Goal: Information Seeking & Learning: Check status

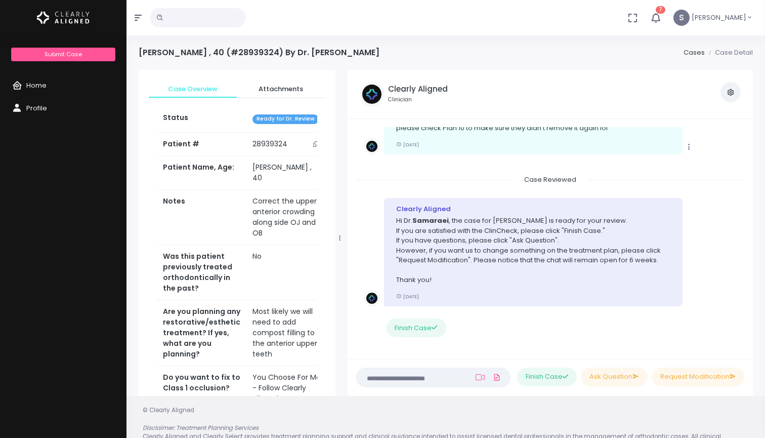
click at [692, 151] on li "Copy Clearly Aligned That's great news! And, good eye to catch the attachment o…" at bounding box center [550, 125] width 389 height 97
click at [566, 198] on div "Clearly Aligned Hi Dr. [PERSON_NAME] , the case for [PERSON_NAME] is ready for …" at bounding box center [533, 252] width 298 height 108
click at [284, 88] on span "Attachments" at bounding box center [281, 89] width 72 height 10
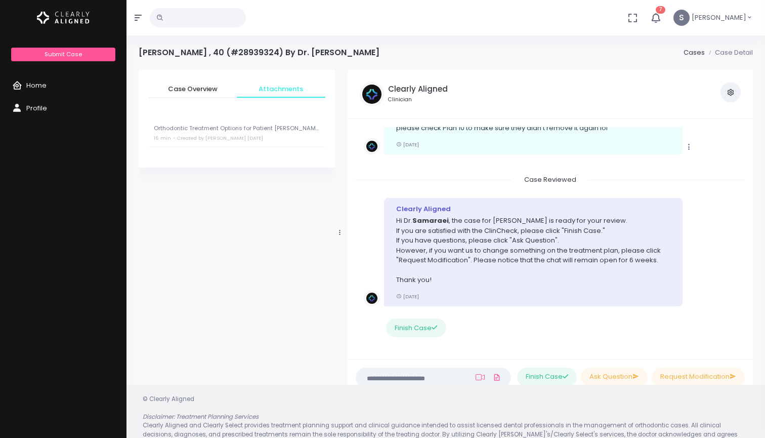
click at [210, 136] on small "- Created by [PERSON_NAME] [DATE]" at bounding box center [218, 138] width 90 height 7
click at [315, 199] on div "Orthodontic Treatment Options for Patient [PERSON_NAME] 16 min Cancel - Created…" at bounding box center [242, 195] width 177 height 27
click at [315, 202] on div "Orthodontic Treatment Options for Patient [PERSON_NAME] 16 min Cancel - Created…" at bounding box center [242, 195] width 177 height 27
click at [314, 196] on div "Orthodontic Treatment Options for Patient [PERSON_NAME] 16 min Cancel - Created…" at bounding box center [242, 195] width 177 height 27
click at [178, 185] on p "Orthodontic Treatment Options for Patient [PERSON_NAME]" at bounding box center [241, 188] width 171 height 7
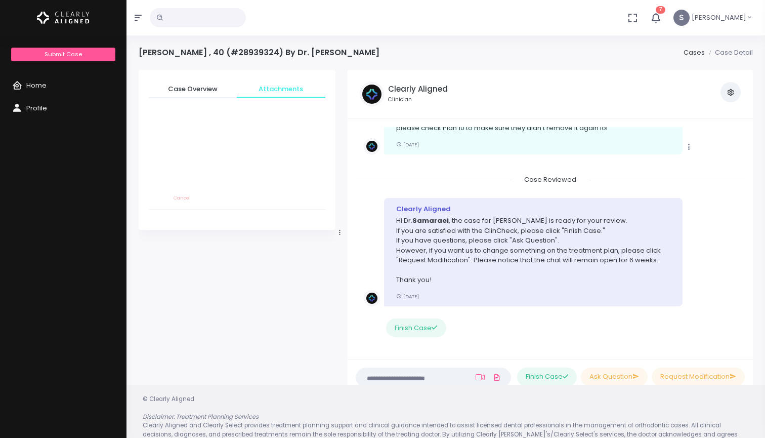
click at [314, 198] on div "Orthodontic Treatment Options for Patient [PERSON_NAME] 16 min Cancel - Created…" at bounding box center [242, 195] width 177 height 27
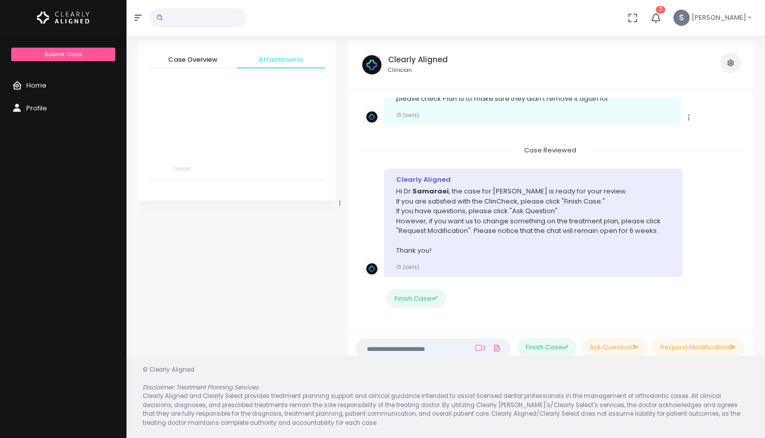
scroll to position [29, 0]
click at [547, 144] on span "Case Reviewed" at bounding box center [550, 151] width 76 height 16
click at [690, 113] on icon "scrollable content" at bounding box center [688, 117] width 9 height 9
click at [528, 161] on li "Clearly Aligned Hi Dr. [PERSON_NAME] , the case for [PERSON_NAME] is ready for …" at bounding box center [550, 245] width 389 height 169
click at [444, 108] on div "Clearly [PERSON_NAME] That's great news! And, good eye to catch the attachment …" at bounding box center [533, 91] width 298 height 69
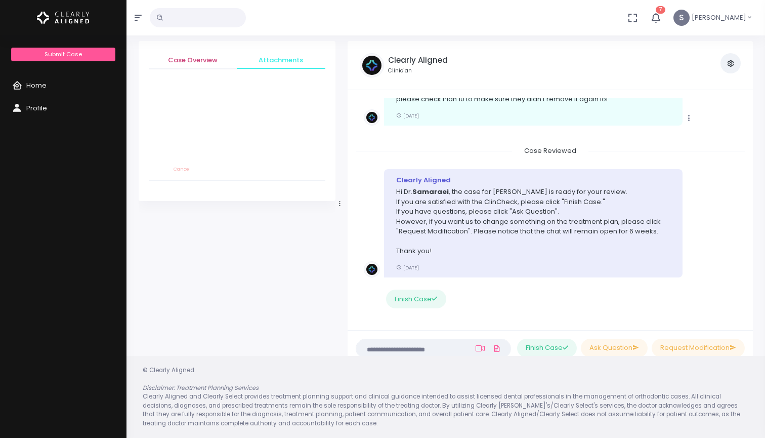
click at [204, 58] on span "Case Overview" at bounding box center [193, 60] width 72 height 10
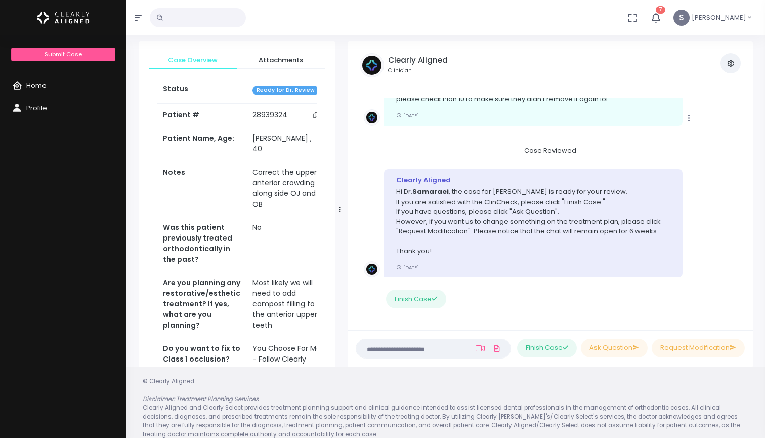
click at [29, 88] on span "Home" at bounding box center [36, 85] width 20 height 10
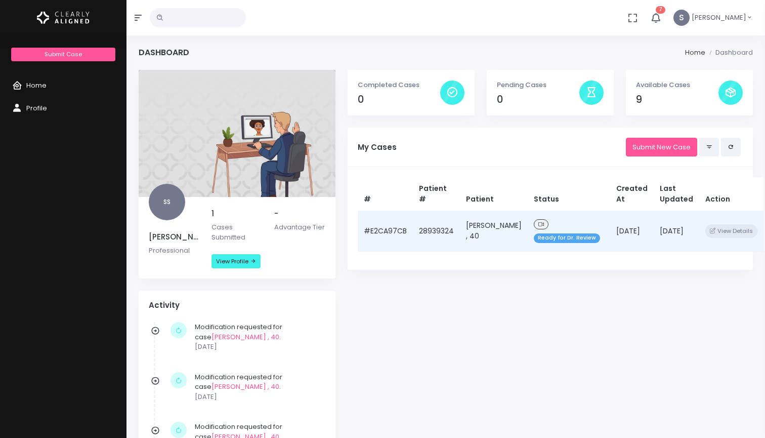
click at [654, 240] on td "[DATE]" at bounding box center [677, 230] width 46 height 40
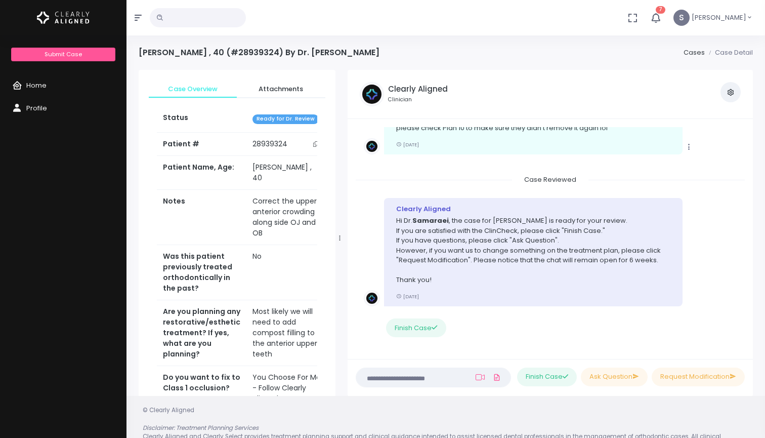
click at [561, 226] on p "Hi Dr. [PERSON_NAME] , the case for [PERSON_NAME] is ready for your review. If …" at bounding box center [533, 249] width 274 height 69
click at [433, 324] on icon "scrollable content" at bounding box center [434, 327] width 6 height 7
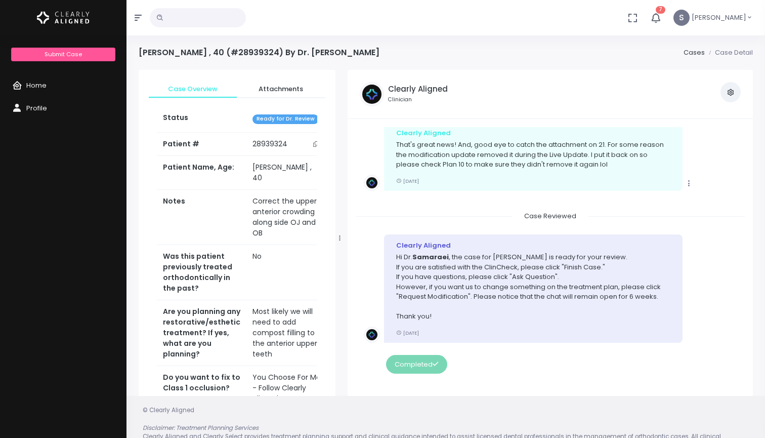
click at [594, 234] on div "Clearly Aligned Hi Dr. [PERSON_NAME] , the case for [PERSON_NAME] is ready for …" at bounding box center [533, 288] width 298 height 108
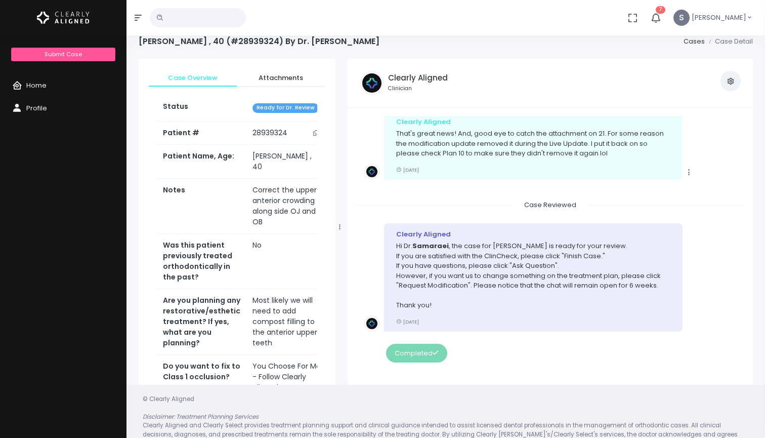
scroll to position [15, 0]
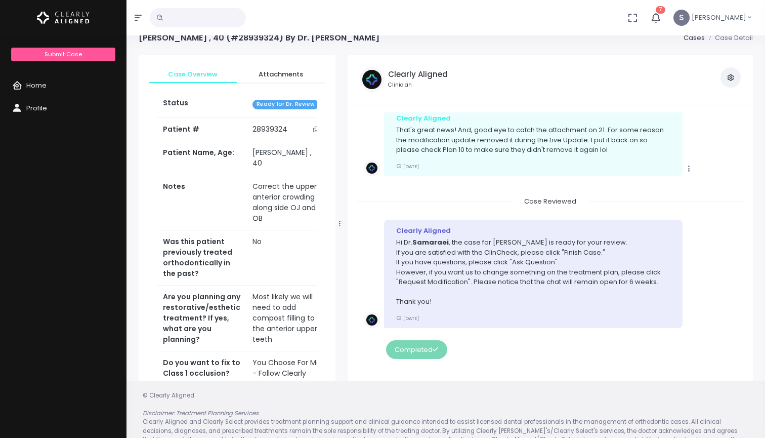
click at [690, 164] on icon "scrollable content" at bounding box center [688, 168] width 9 height 9
click at [698, 196] on div "Case Reviewed" at bounding box center [550, 201] width 389 height 10
drag, startPoint x: 601, startPoint y: 141, endPoint x: 587, endPoint y: 212, distance: 72.6
click at [713, 152] on div "Copy Clearly Aligned That's great news! And, good eye to catch the attachment o…" at bounding box center [550, 141] width 373 height 69
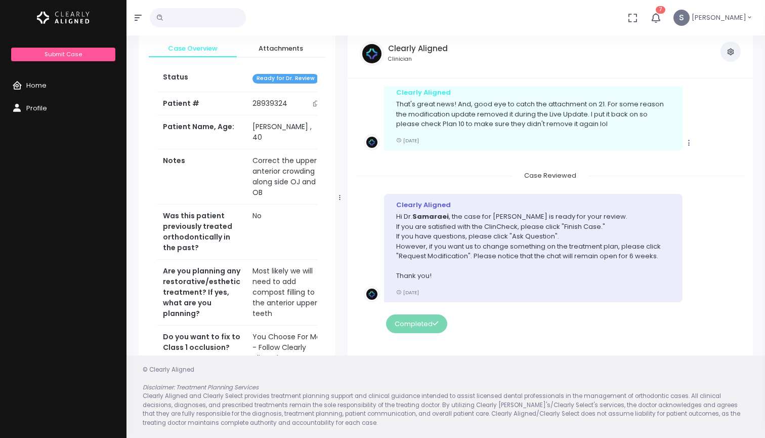
scroll to position [40, 0]
click at [565, 358] on footer "© Clearly Aligned Disclaimer: Treatment Planning Services Clearly Aligned and C…" at bounding box center [445, 397] width 638 height 82
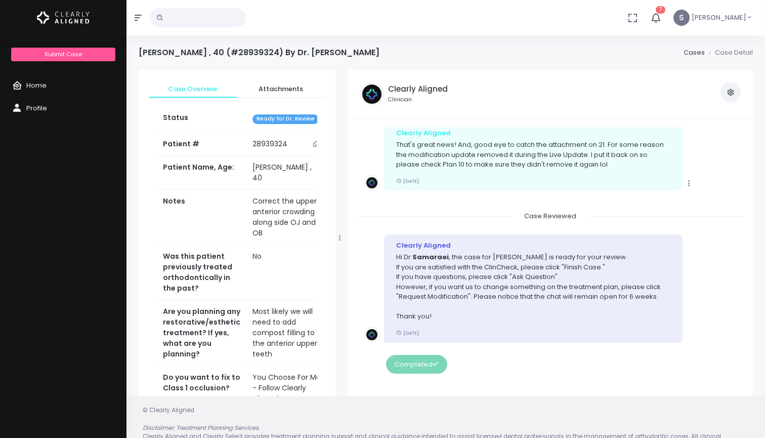
scroll to position [0, 0]
click at [399, 94] on div "Clearly Aligned Clinician" at bounding box center [418, 94] width 60 height 24
click at [285, 89] on span "Attachments" at bounding box center [281, 89] width 72 height 10
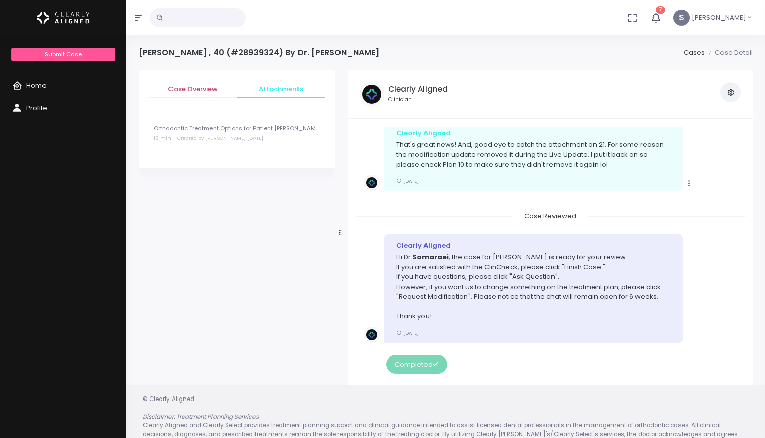
click at [216, 88] on span "Case Overview" at bounding box center [193, 89] width 72 height 10
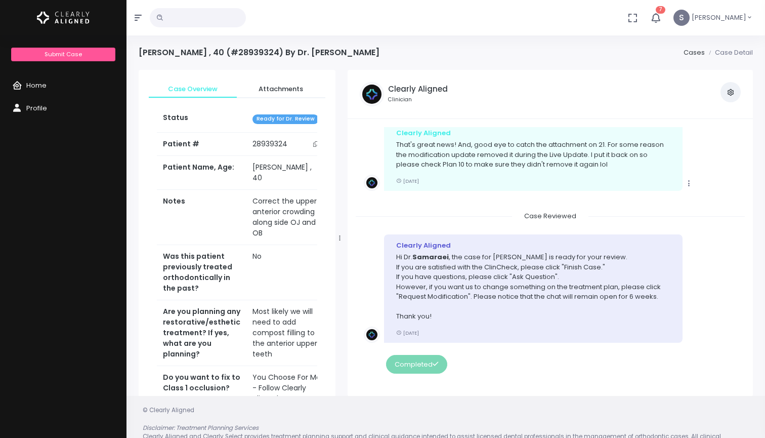
click at [727, 52] on li "Case Detail" at bounding box center [729, 53] width 48 height 10
click at [692, 55] on link "Cases" at bounding box center [693, 53] width 21 height 10
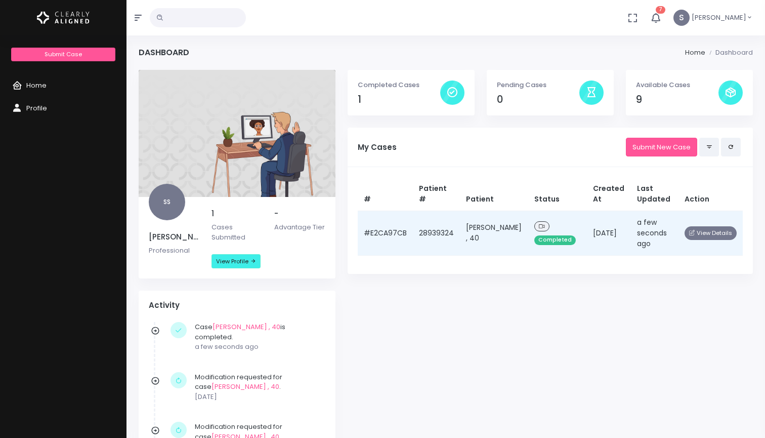
click at [709, 231] on button "View Details" at bounding box center [710, 233] width 52 height 14
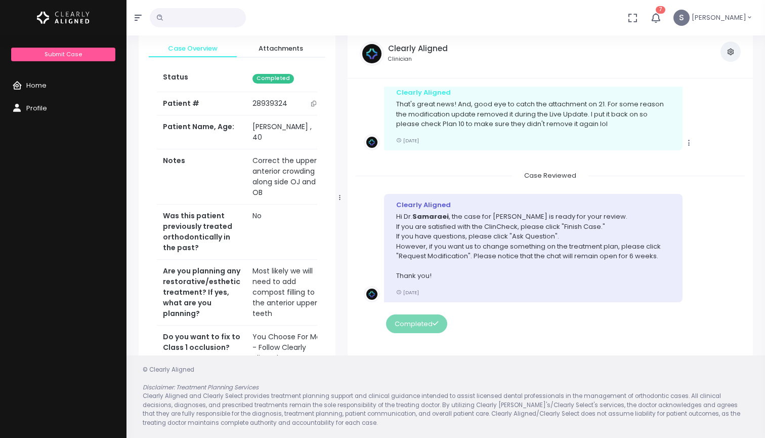
scroll to position [40, 0]
click at [605, 220] on p "Hi Dr. [PERSON_NAME] , the case for [PERSON_NAME] is ready for your review. If …" at bounding box center [533, 246] width 274 height 69
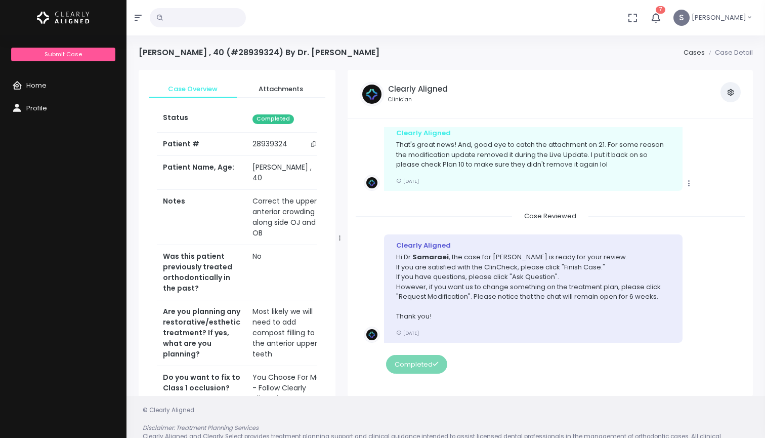
scroll to position [0, 0]
drag, startPoint x: 505, startPoint y: 178, endPoint x: 494, endPoint y: 232, distance: 55.2
click at [497, 168] on div "Clearly [PERSON_NAME] That's great news! And, good eye to catch the attachment …" at bounding box center [533, 156] width 298 height 69
click at [499, 153] on p "That's great news! And, good eye to catch the attachment on 21. For some reason…" at bounding box center [533, 155] width 274 height 30
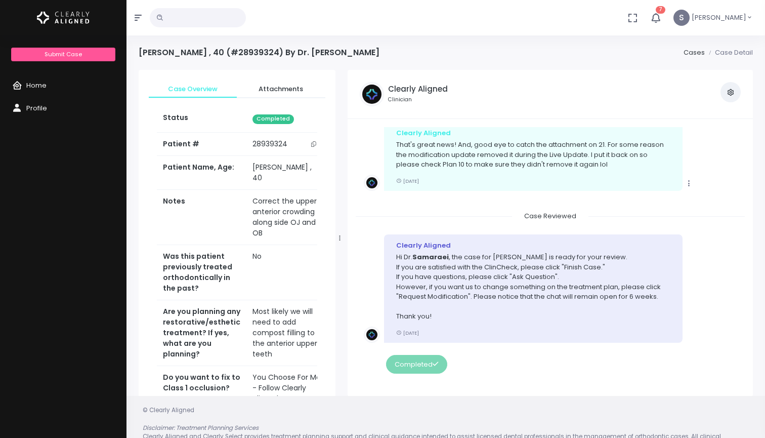
click at [499, 153] on p "That's great news! And, good eye to catch the attachment on 21. For some reason…" at bounding box center [533, 155] width 274 height 30
click at [478, 198] on li "Copy Clearly Aligned That's great news! And, good eye to catch the attachment o…" at bounding box center [550, 162] width 389 height 97
click at [573, 140] on p "That's great news! And, good eye to catch the attachment on 21. For some reason…" at bounding box center [533, 155] width 274 height 30
click at [375, 91] on img at bounding box center [372, 94] width 24 height 24
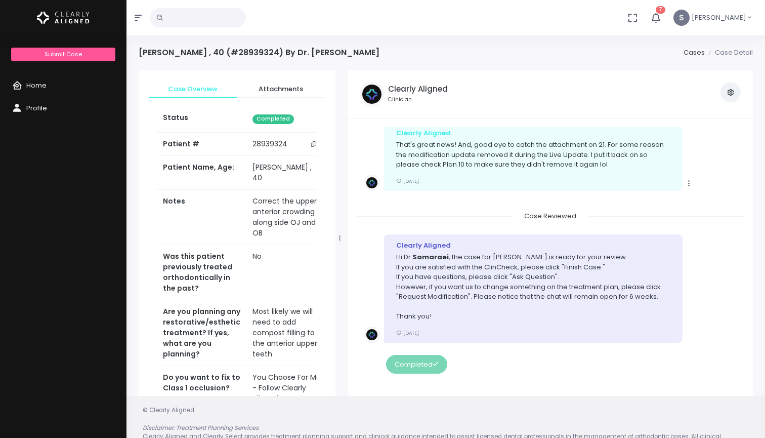
click at [406, 91] on h5 "Clearly Aligned" at bounding box center [418, 88] width 60 height 9
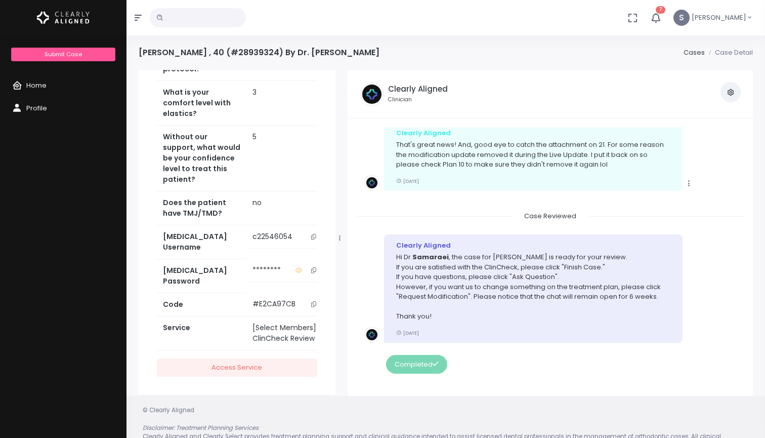
click at [405, 89] on h5 "Clearly Aligned" at bounding box center [418, 88] width 60 height 9
drag, startPoint x: 526, startPoint y: 220, endPoint x: 520, endPoint y: 219, distance: 5.6
click at [525, 226] on li "Clearly Aligned Hi Dr. [PERSON_NAME] , the case for [PERSON_NAME] is ready for …" at bounding box center [550, 310] width 389 height 169
drag, startPoint x: 582, startPoint y: 41, endPoint x: 711, endPoint y: 74, distance: 133.1
click at [728, 71] on div "Clearly Aligned Clinician View Case Attachments View my Profile" at bounding box center [549, 94] width 405 height 49
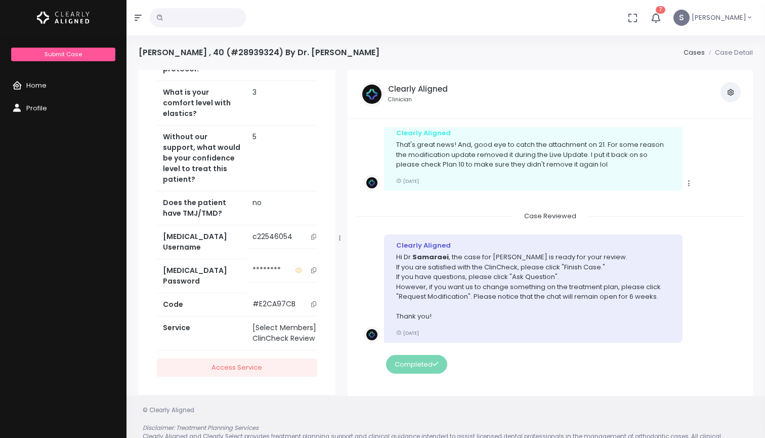
click at [583, 169] on div "Clearly [PERSON_NAME] That's great news! And, good eye to catch the attachment …" at bounding box center [533, 156] width 298 height 69
click at [417, 84] on h5 "Clearly Aligned" at bounding box center [418, 88] width 60 height 9
click at [726, 97] on button "button" at bounding box center [730, 92] width 20 height 20
click at [635, 182] on div "Clearly [PERSON_NAME] That's great news! And, good eye to catch the attachment …" at bounding box center [533, 156] width 298 height 69
click at [659, 14] on icon "button" at bounding box center [655, 18] width 12 height 12
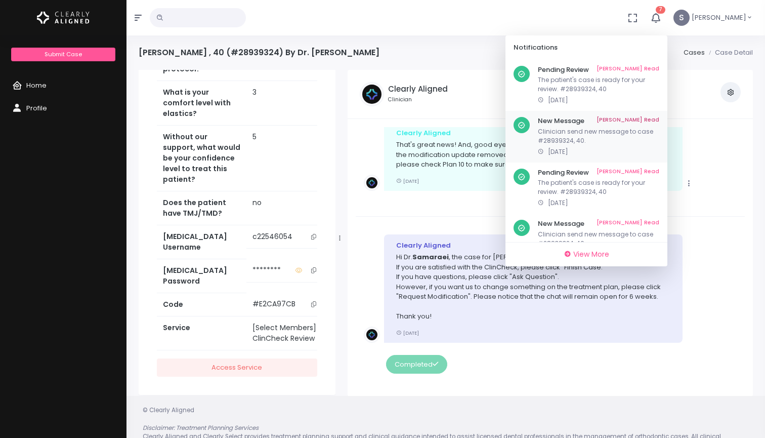
click at [570, 135] on p "Clinician send new message to case #28939324, 40." at bounding box center [598, 136] width 121 height 18
click at [526, 139] on div "New Message Mark As Read Clinician send new message to case #28939324, 40. [DAT…" at bounding box center [586, 137] width 162 height 52
click at [522, 127] on icon "scrollable content" at bounding box center [521, 125] width 8 height 8
click at [579, 257] on span "View More" at bounding box center [591, 254] width 36 height 10
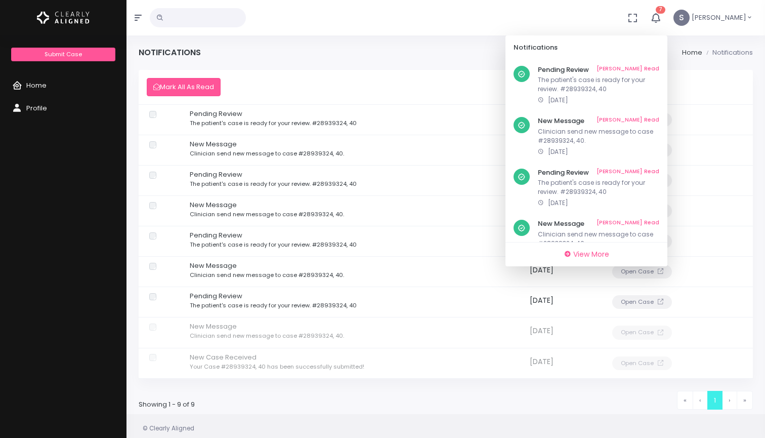
click at [366, 175] on p "Pending Review" at bounding box center [354, 174] width 329 height 10
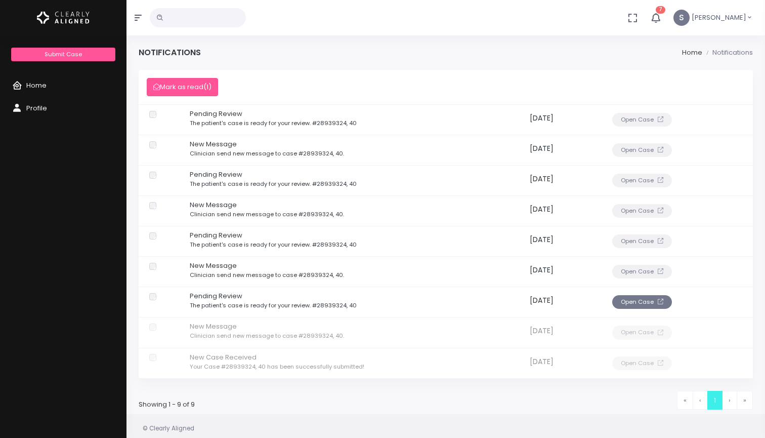
click at [644, 303] on button "Open Case" at bounding box center [642, 302] width 60 height 14
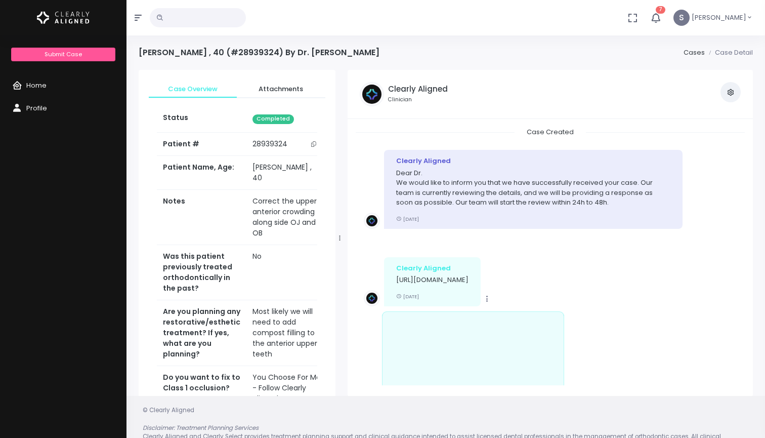
scroll to position [1277, 0]
